Goal: Navigation & Orientation: Find specific page/section

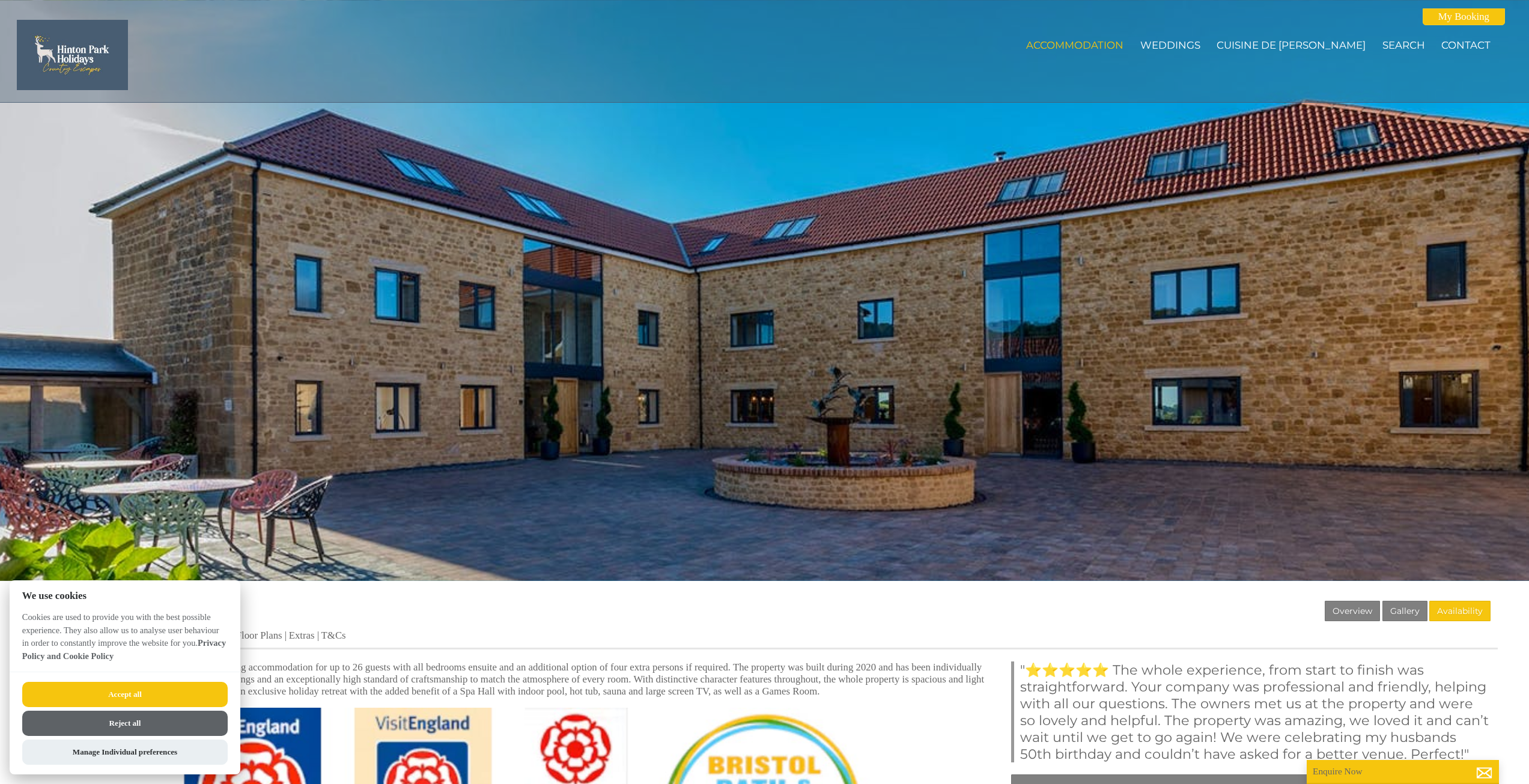
click at [1153, 345] on div at bounding box center [764, 290] width 1529 height 580
click at [775, 391] on div at bounding box center [764, 290] width 1529 height 580
click at [147, 724] on button "Reject all" at bounding box center [124, 723] width 206 height 25
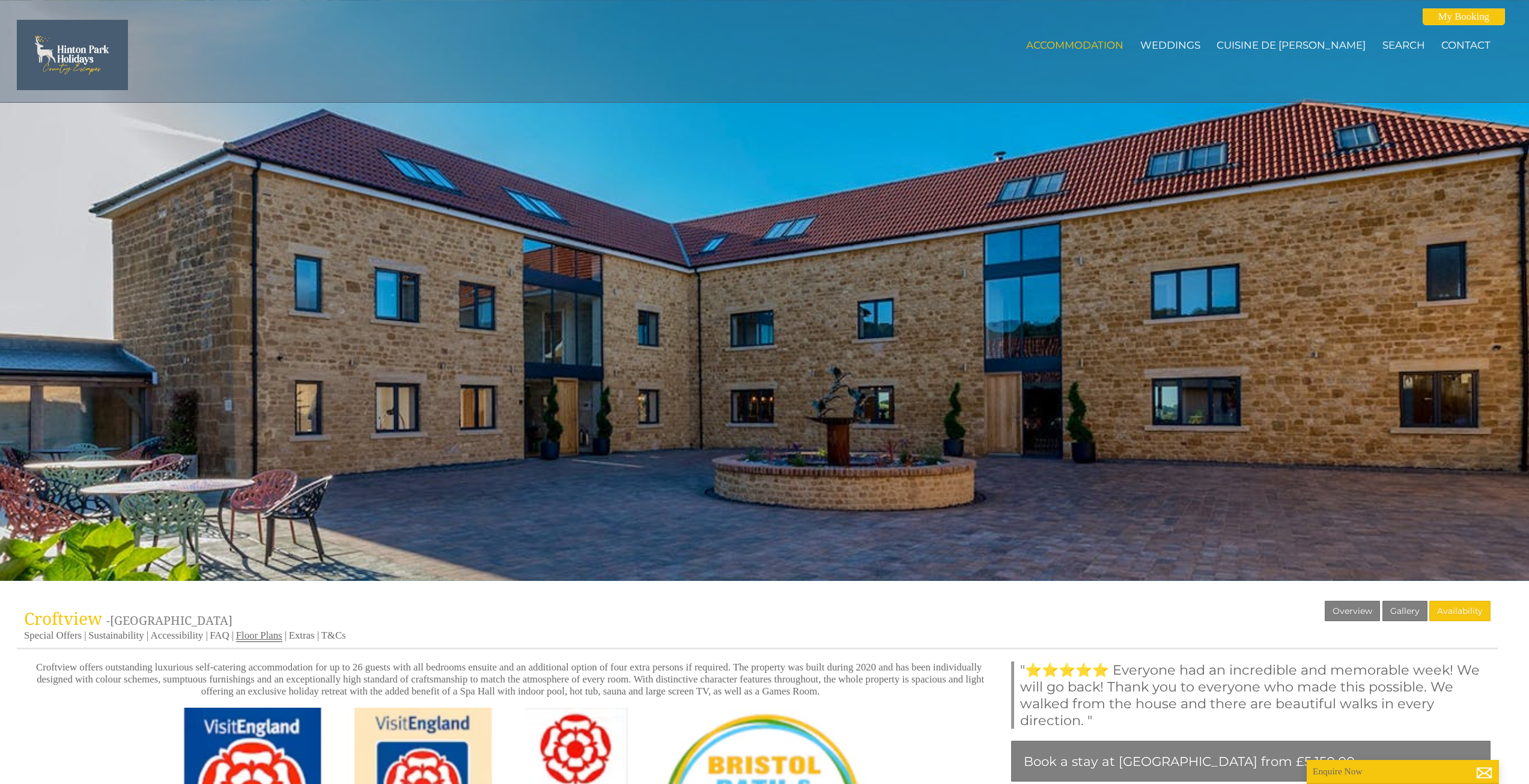
click at [250, 638] on link "Floor Plans" at bounding box center [258, 635] width 46 height 12
